Goal: Find specific page/section: Find specific page/section

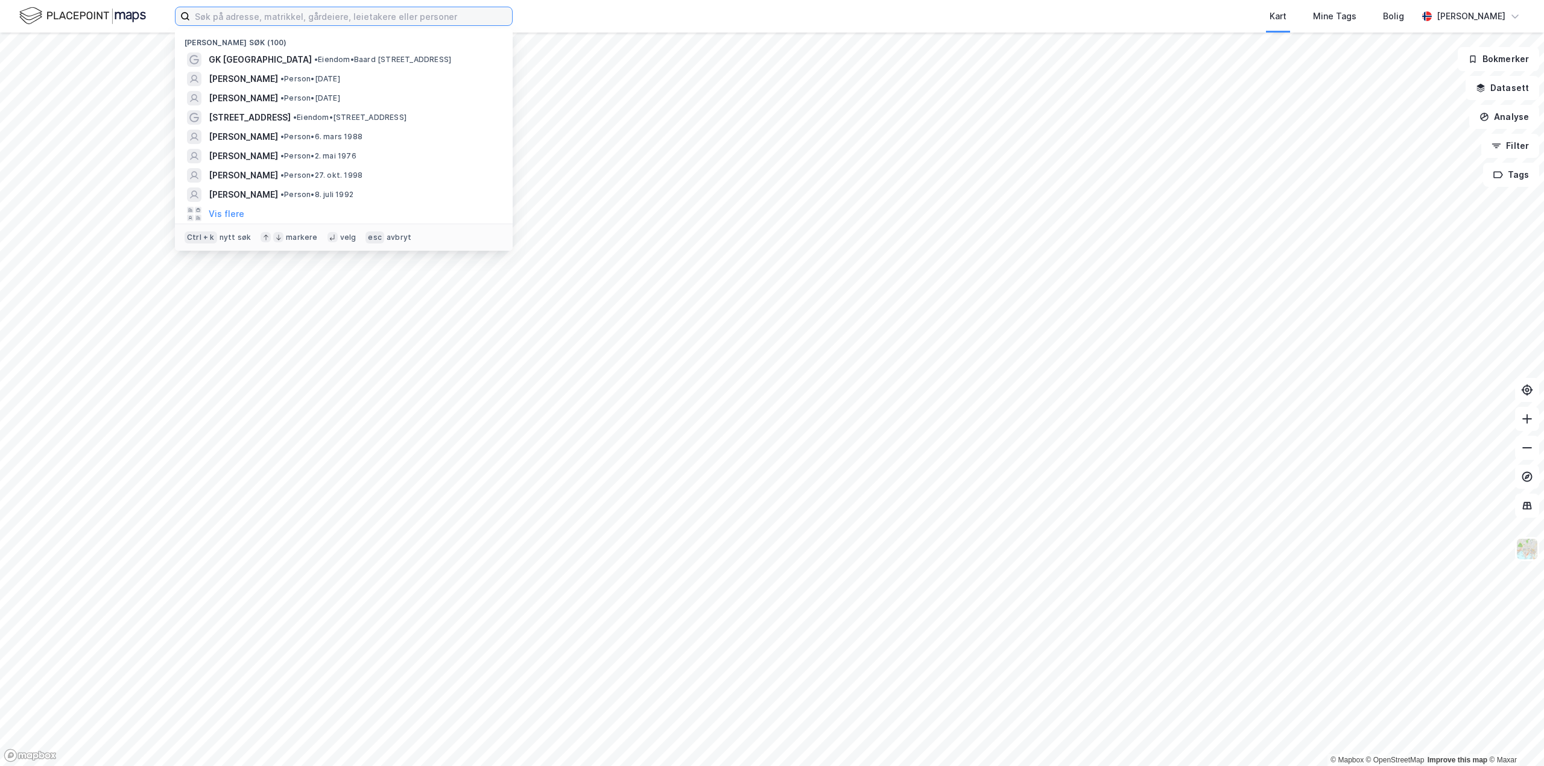
click at [299, 10] on input at bounding box center [351, 16] width 322 height 18
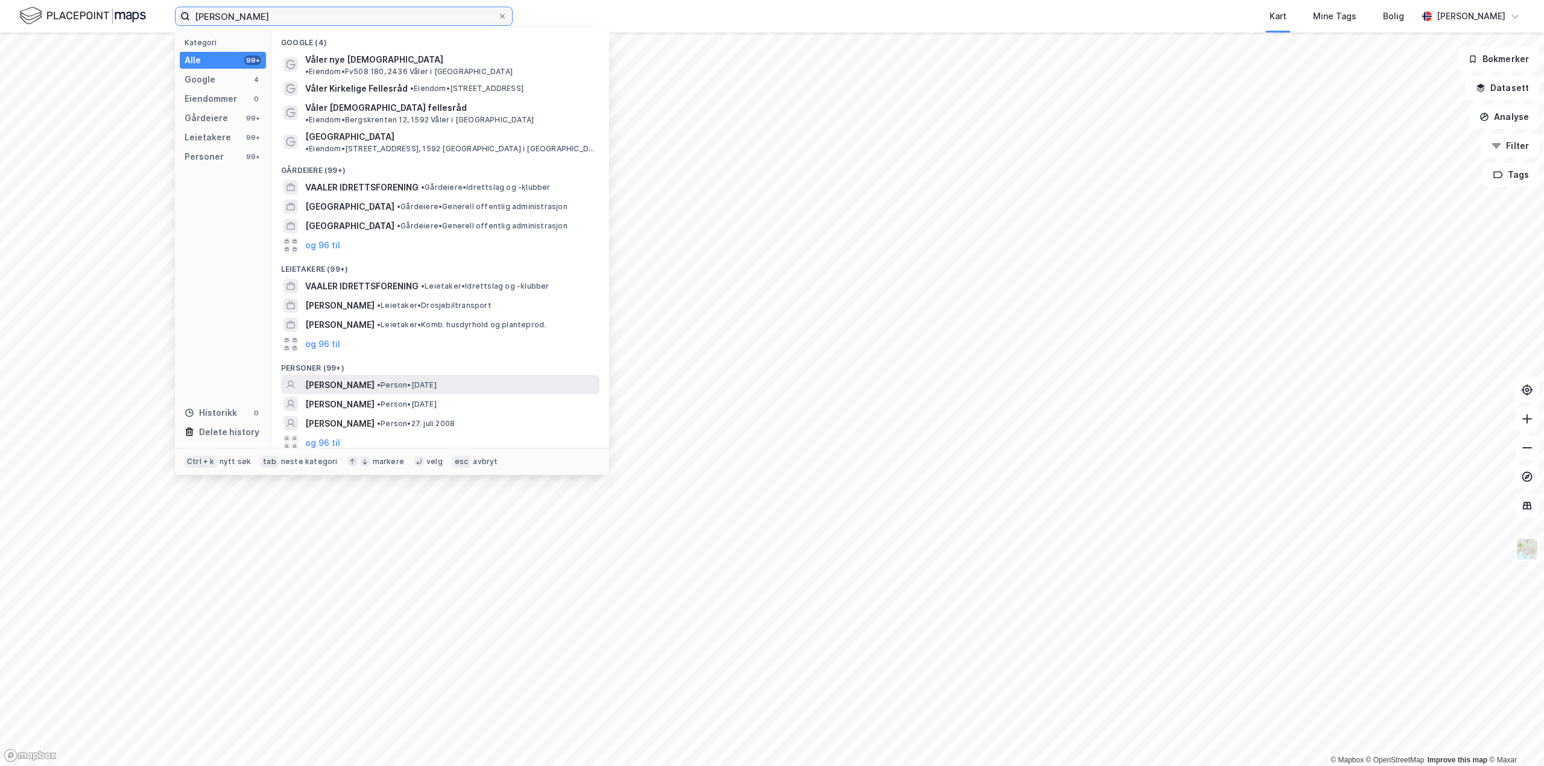
type input "[PERSON_NAME]"
click at [315, 378] on span "[PERSON_NAME]" at bounding box center [339, 385] width 69 height 14
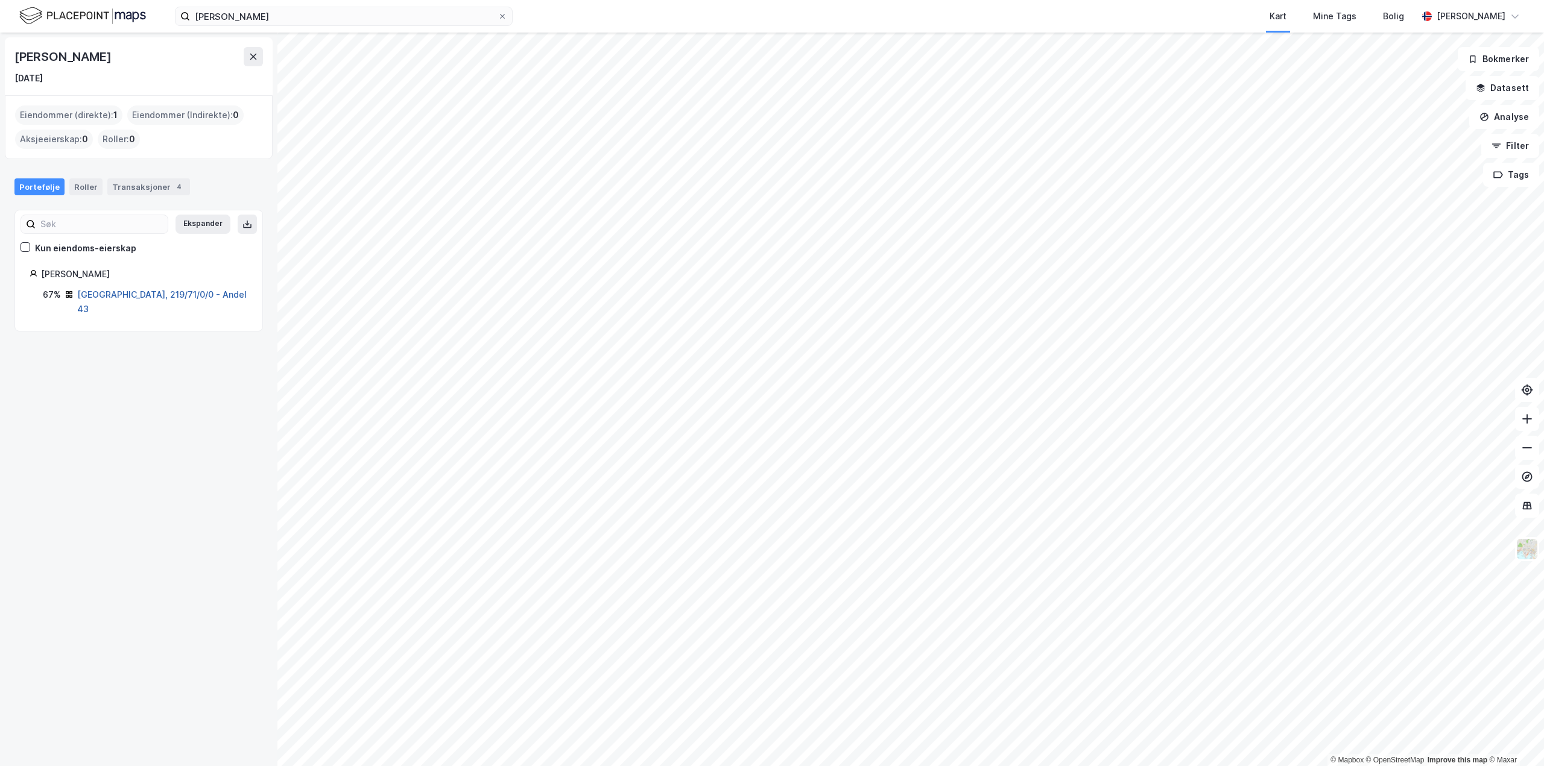
click at [153, 294] on link "[GEOGRAPHIC_DATA], 219/71/0/0 - Andel 43" at bounding box center [161, 301] width 169 height 25
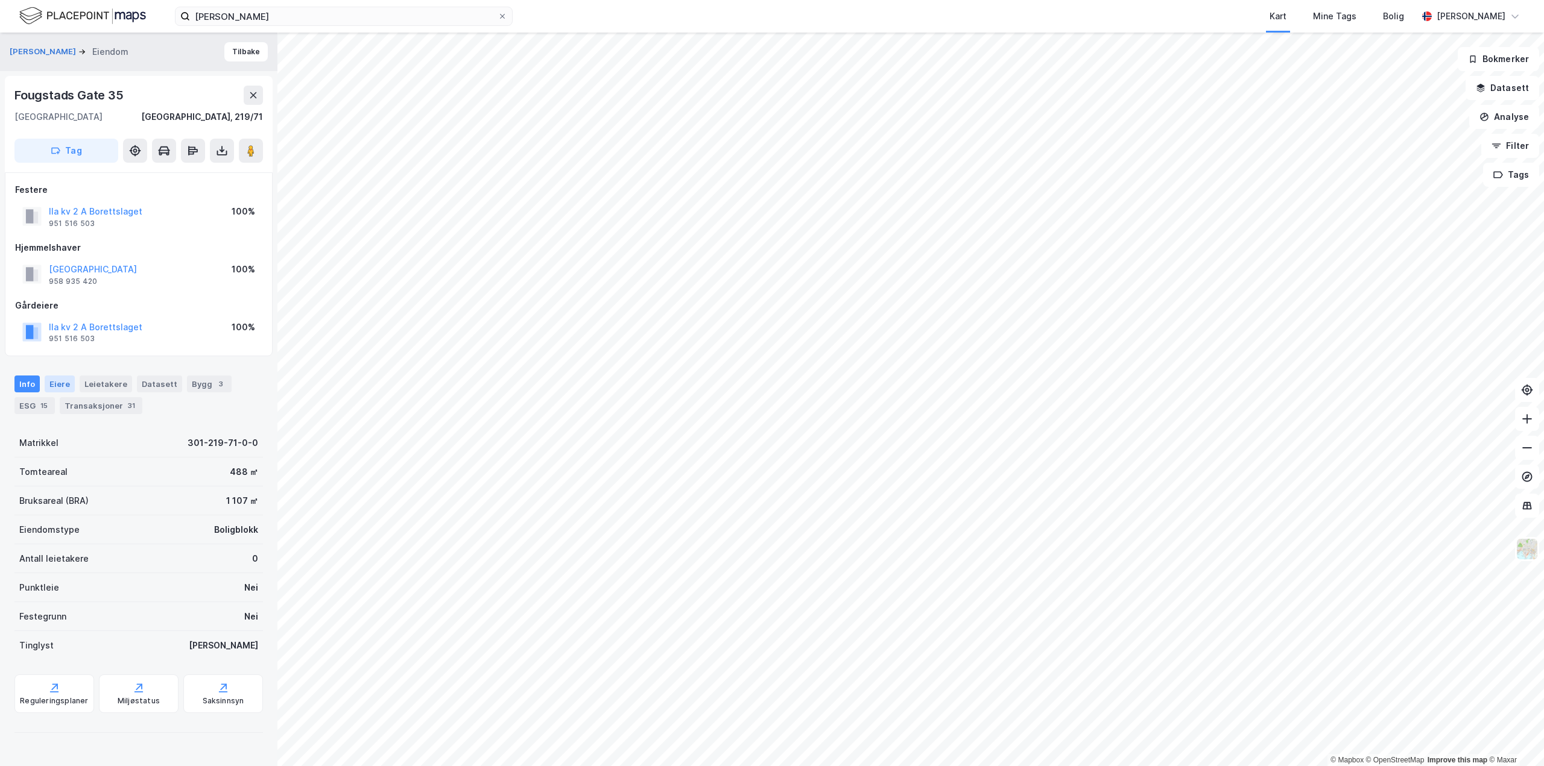
click at [68, 381] on div "Eiere" at bounding box center [60, 384] width 30 height 17
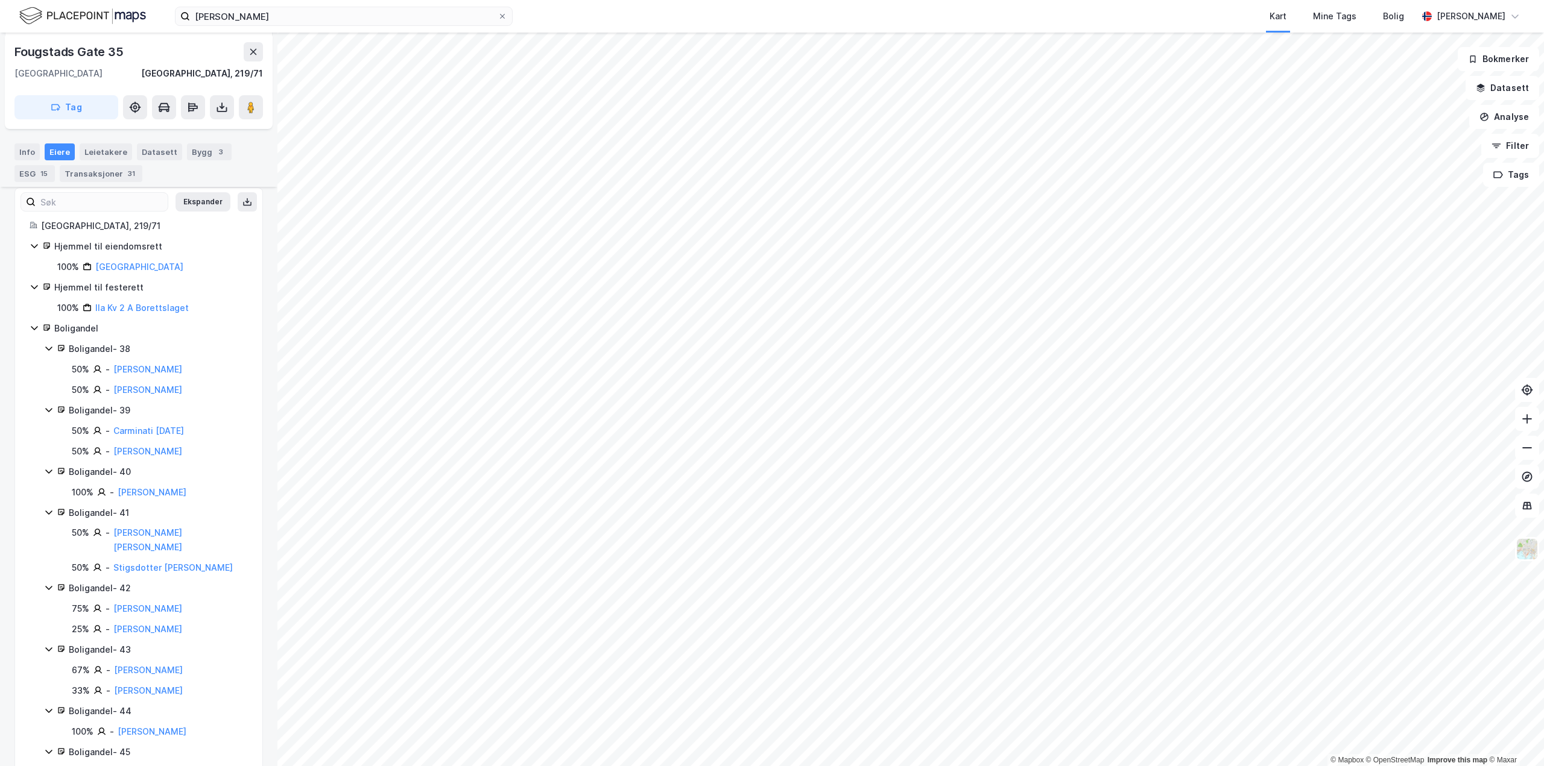
scroll to position [291, 0]
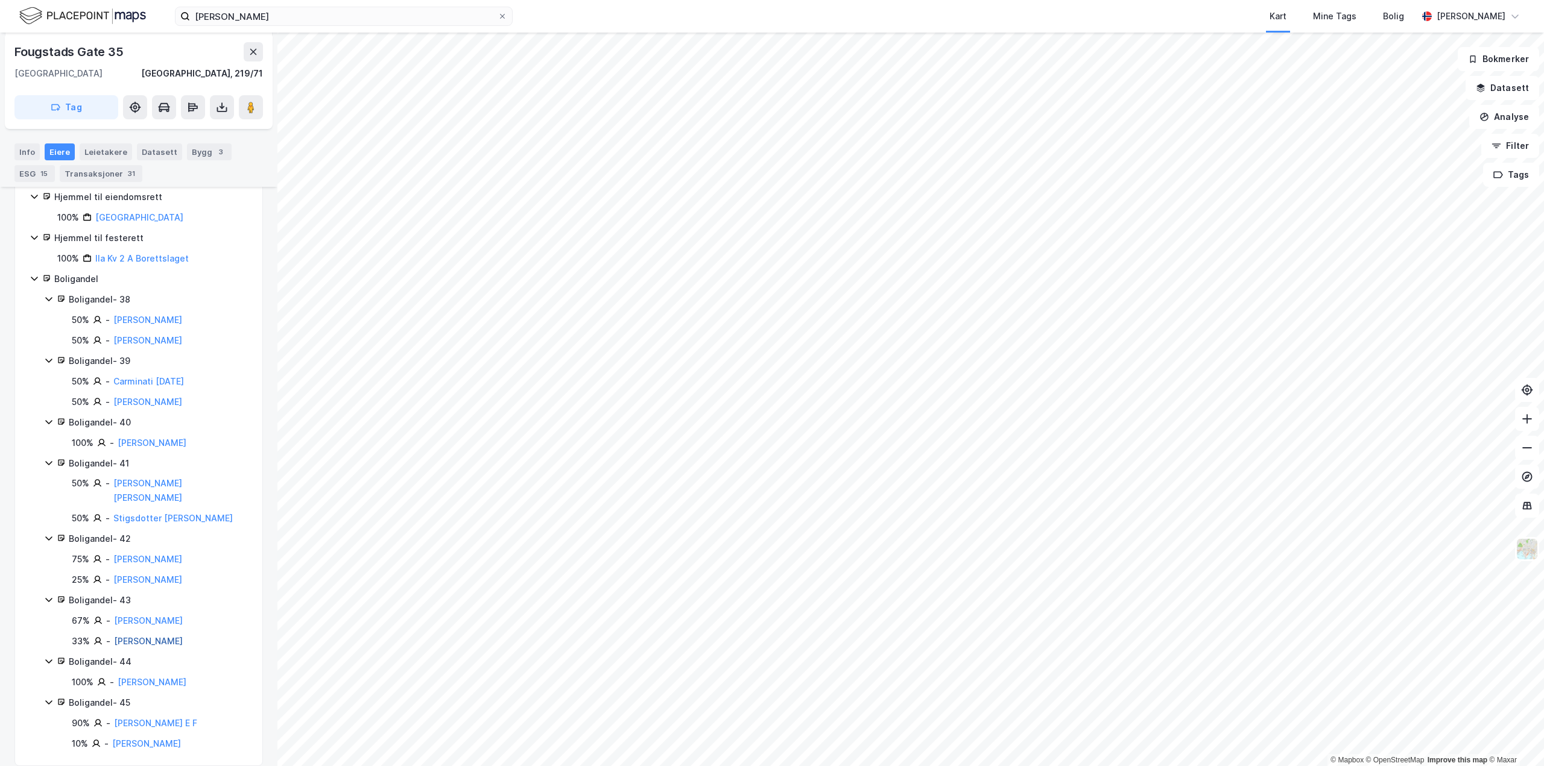
drag, startPoint x: 220, startPoint y: 633, endPoint x: 114, endPoint y: 630, distance: 106.2
click at [114, 634] on div "33% - [PERSON_NAME]" at bounding box center [160, 641] width 176 height 14
